Goal: Task Accomplishment & Management: Use online tool/utility

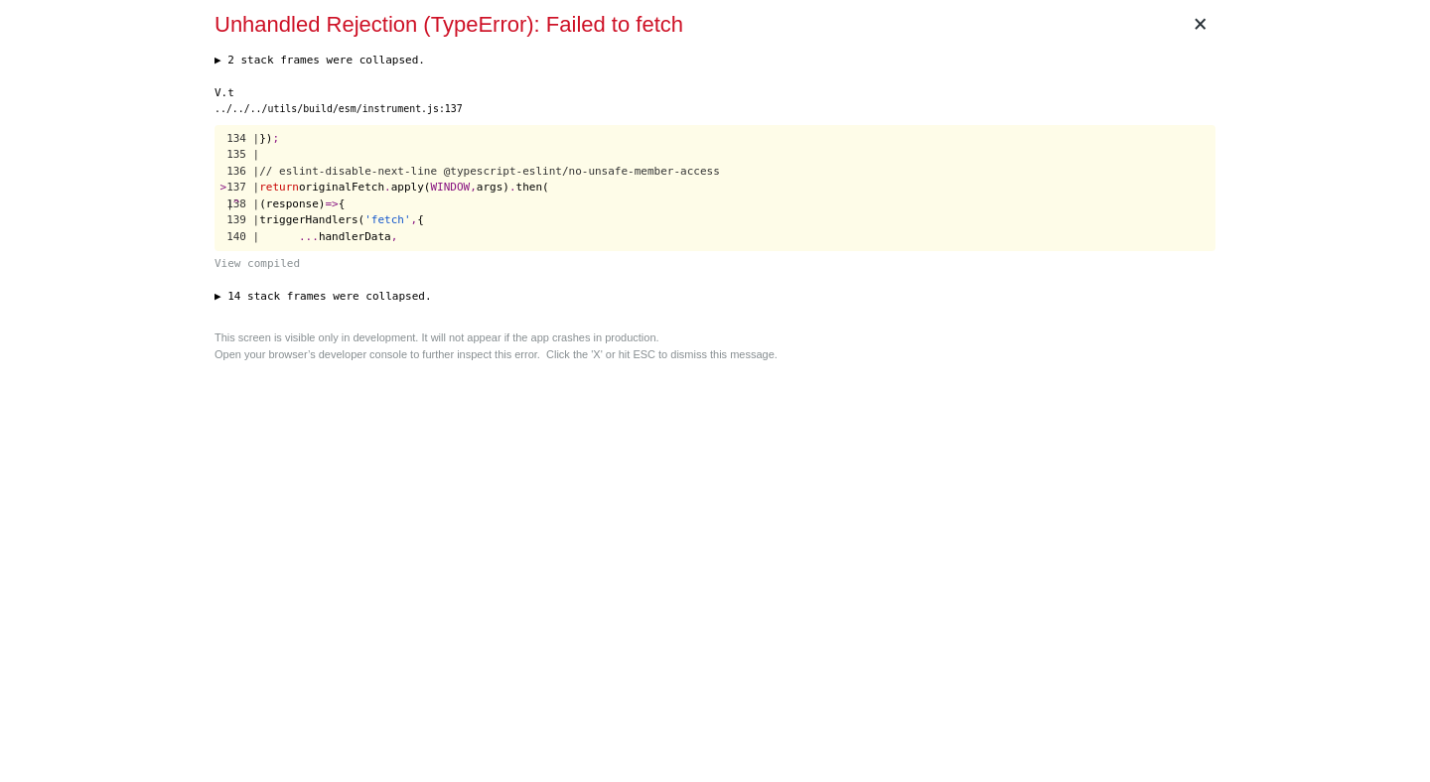
click at [957, 335] on div "This screen is visible only in development. It will not appear if the app crash…" at bounding box center [714, 346] width 1001 height 33
